Goal: Information Seeking & Learning: Learn about a topic

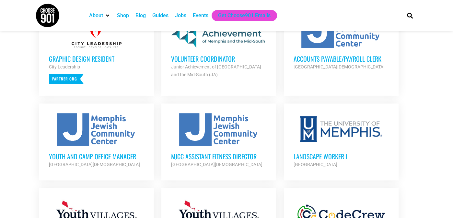
scroll to position [292, 0]
click at [57, 78] on p "Partner Org" at bounding box center [66, 79] width 35 height 10
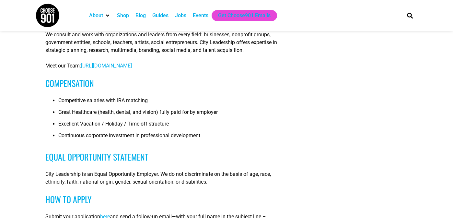
scroll to position [486, 0]
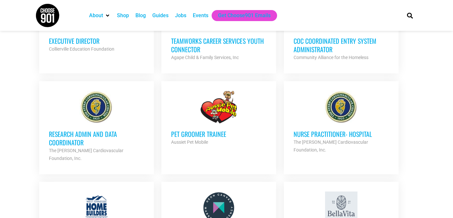
scroll to position [648, 0]
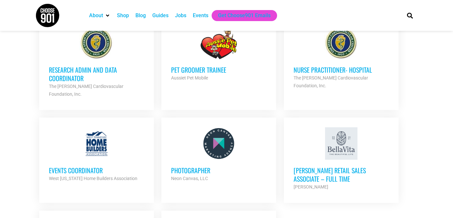
click at [92, 166] on h3 "Events Coordinator" at bounding box center [96, 170] width 95 height 8
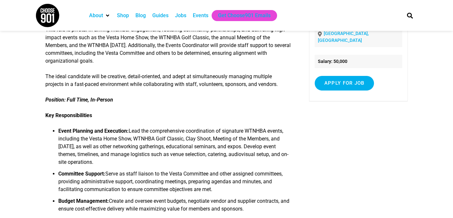
scroll to position [97, 0]
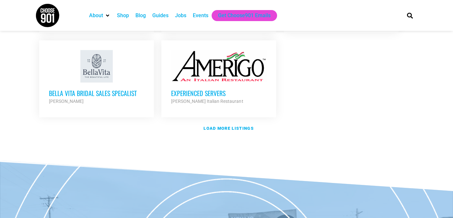
scroll to position [810, 0]
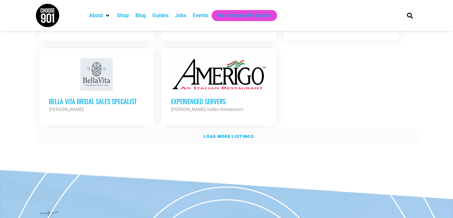
click at [238, 134] on strong "Load more listings" at bounding box center [228, 136] width 50 height 5
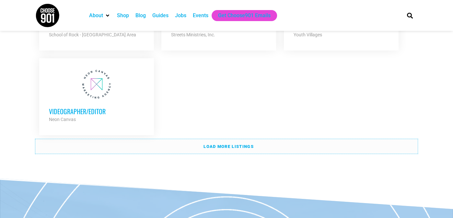
scroll to position [1426, 0]
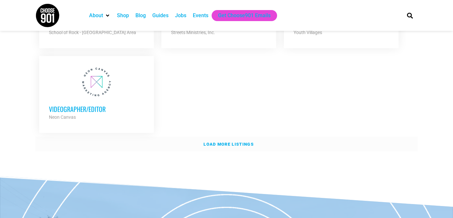
click at [212, 137] on link "Load more listings" at bounding box center [226, 144] width 382 height 15
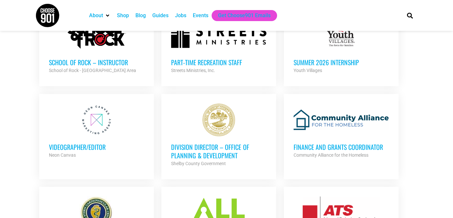
scroll to position [1339, 0]
